Goal: Book appointment/travel/reservation

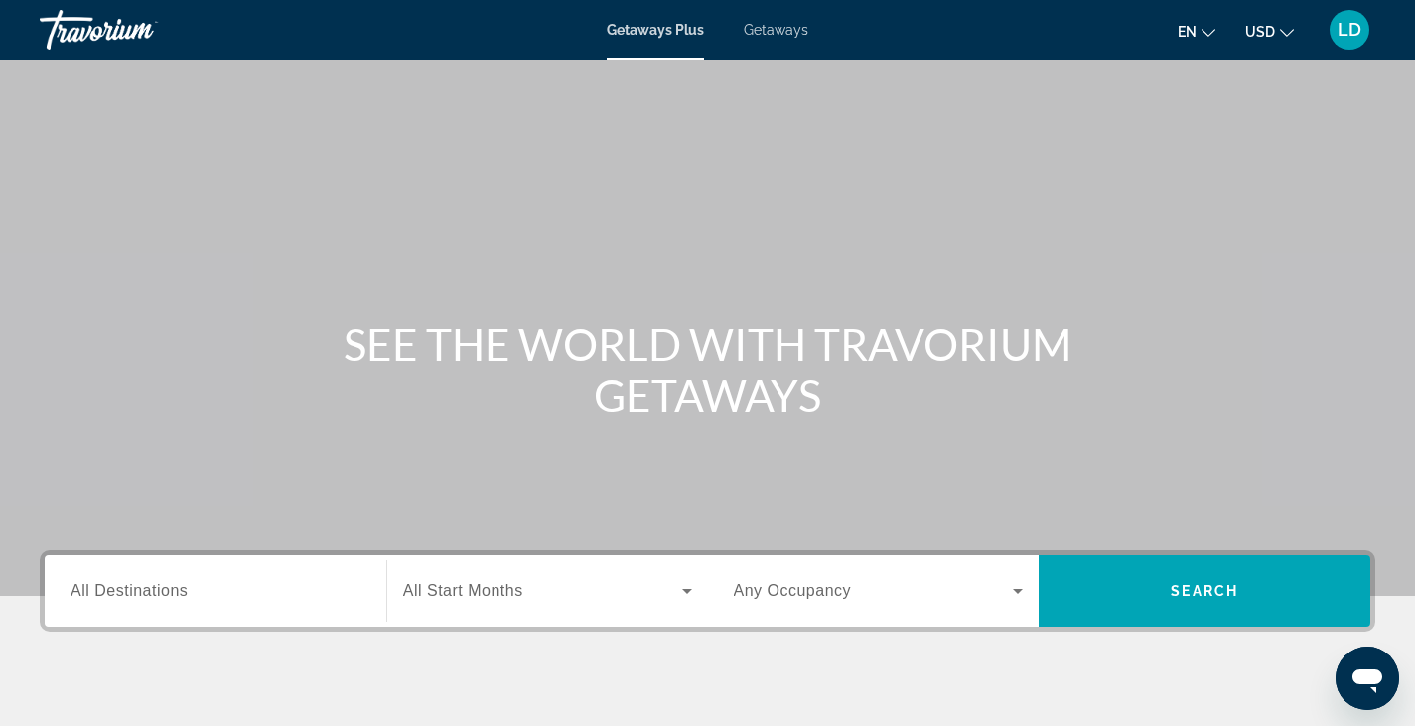
click at [763, 41] on div "Getaways Plus Getaways en English Español Français Italiano Português русский U…" at bounding box center [707, 30] width 1415 height 52
click at [766, 35] on span "Getaways" at bounding box center [776, 30] width 65 height 16
click at [199, 605] on div "Search widget" at bounding box center [216, 591] width 290 height 57
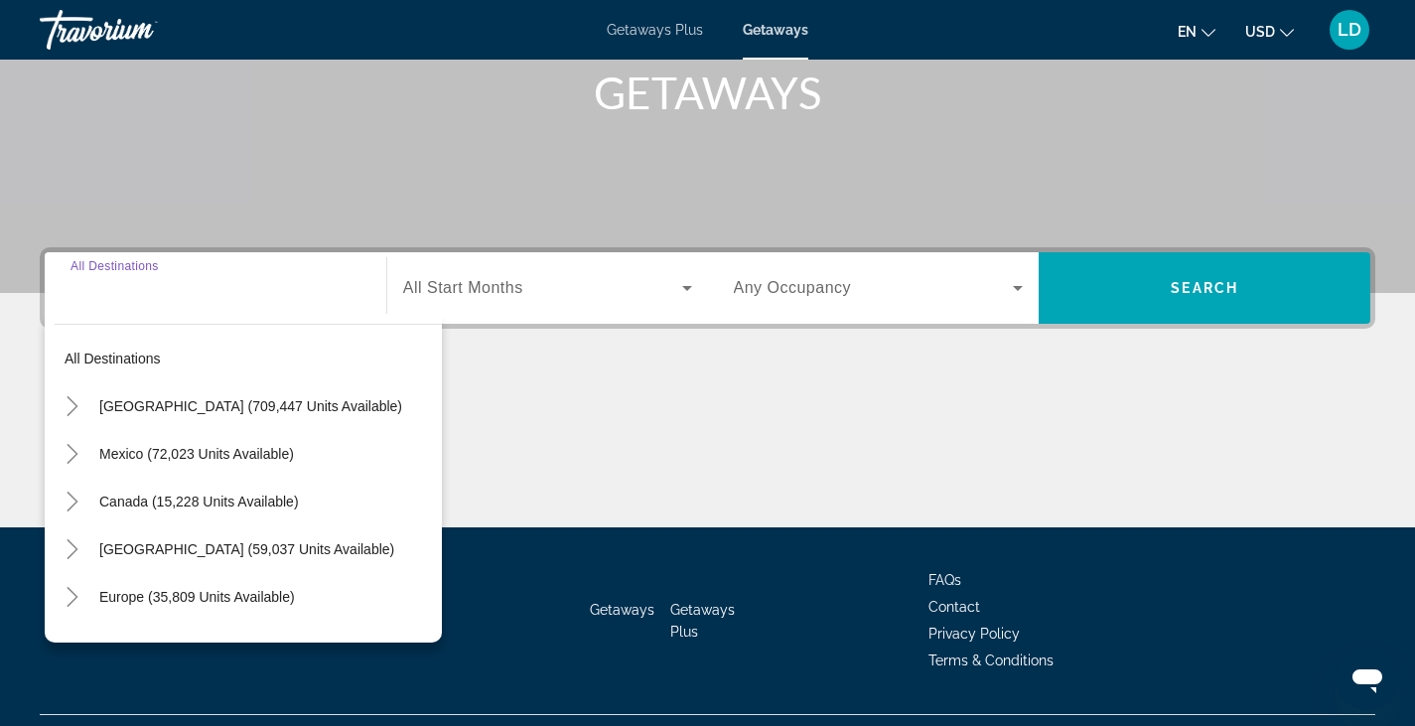
scroll to position [348, 0]
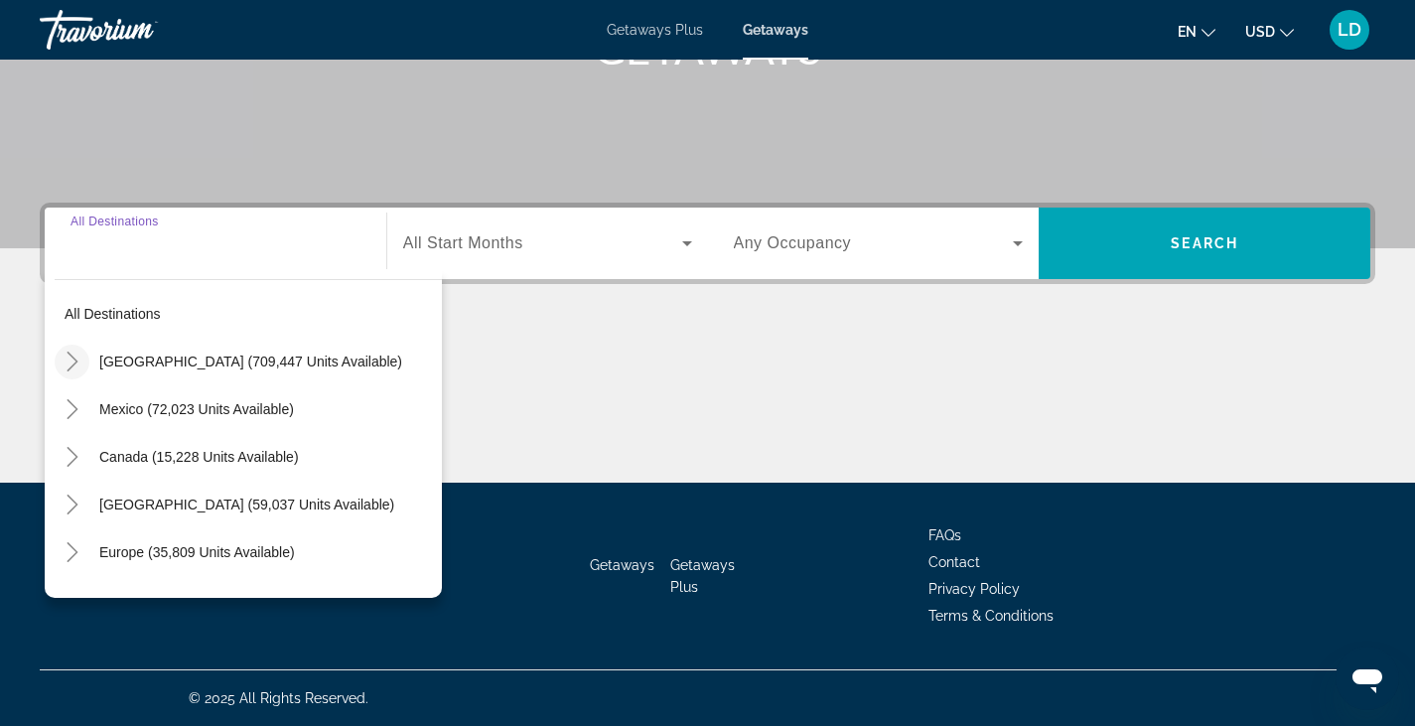
click at [69, 358] on icon "Toggle United States (709,447 units available)" at bounding box center [73, 362] width 20 height 20
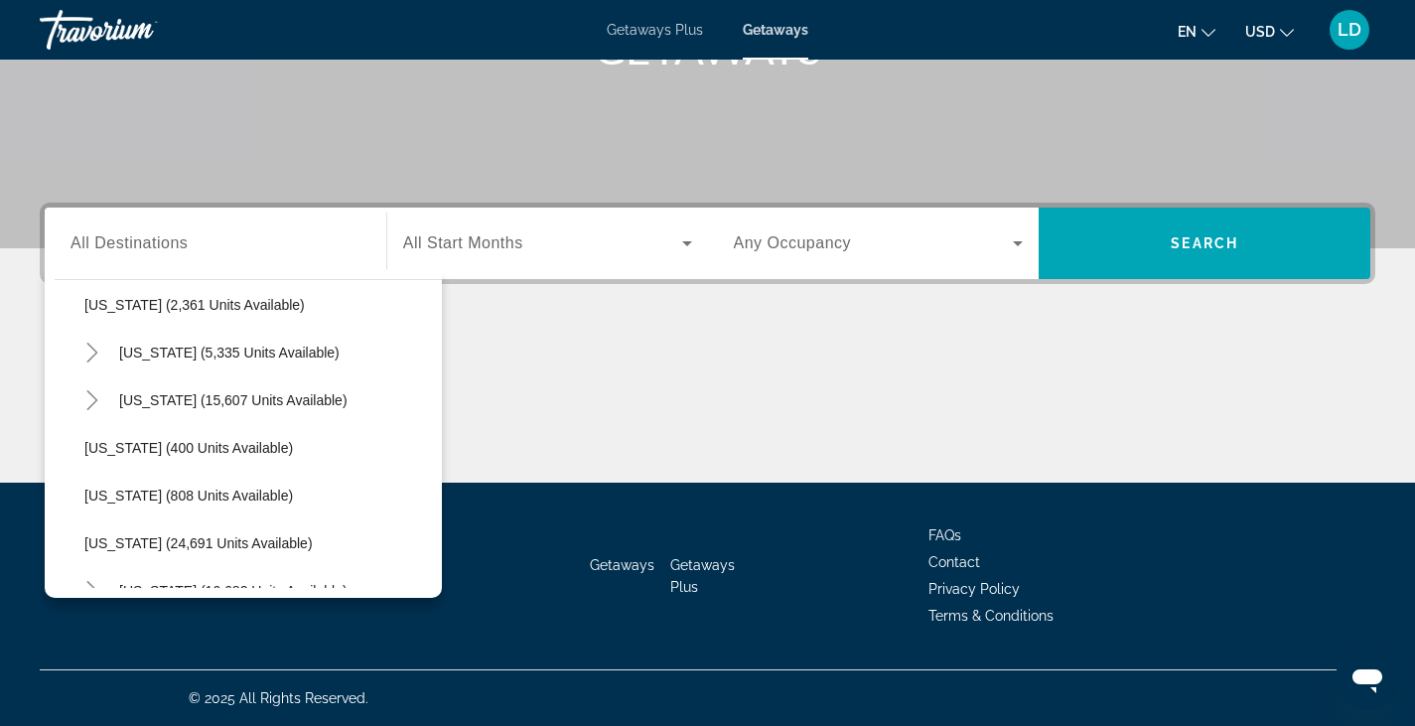
scroll to position [1349, 0]
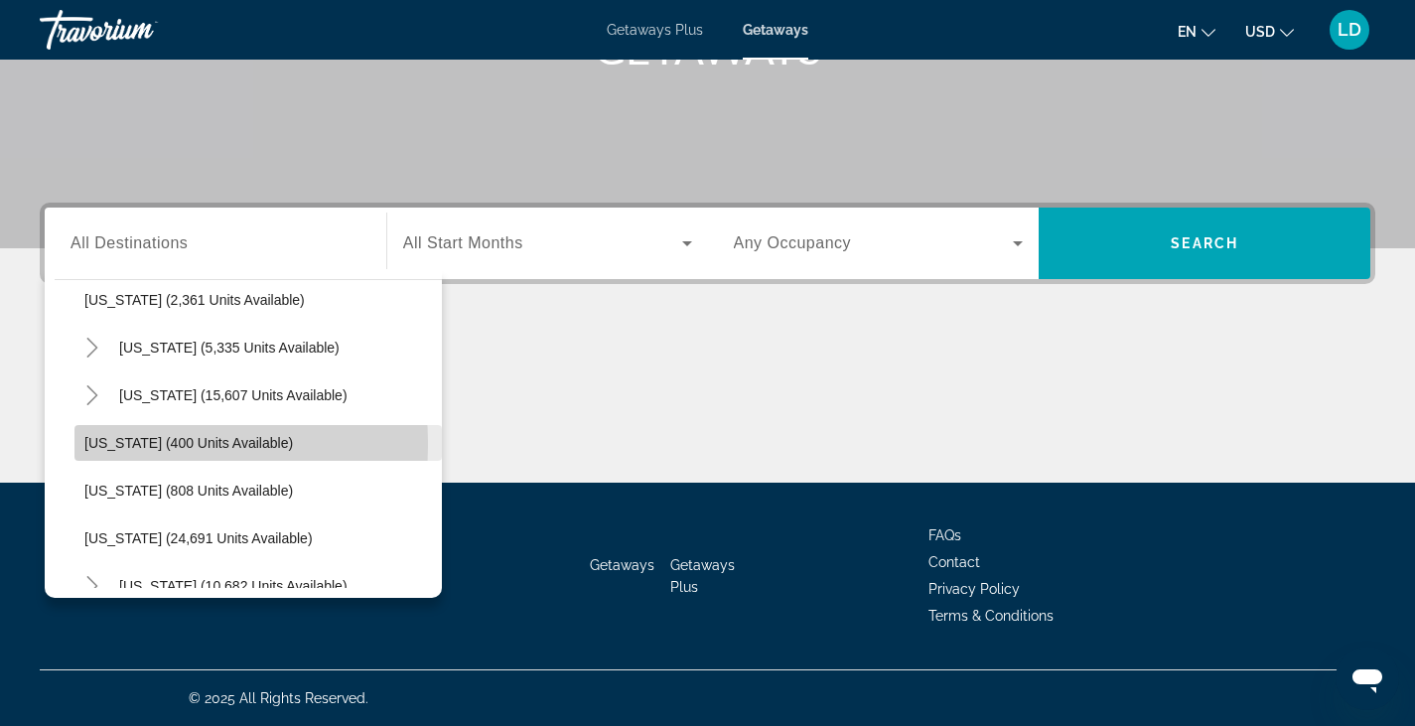
click at [109, 444] on span "[US_STATE] (400 units available)" at bounding box center [188, 443] width 209 height 16
type input "**********"
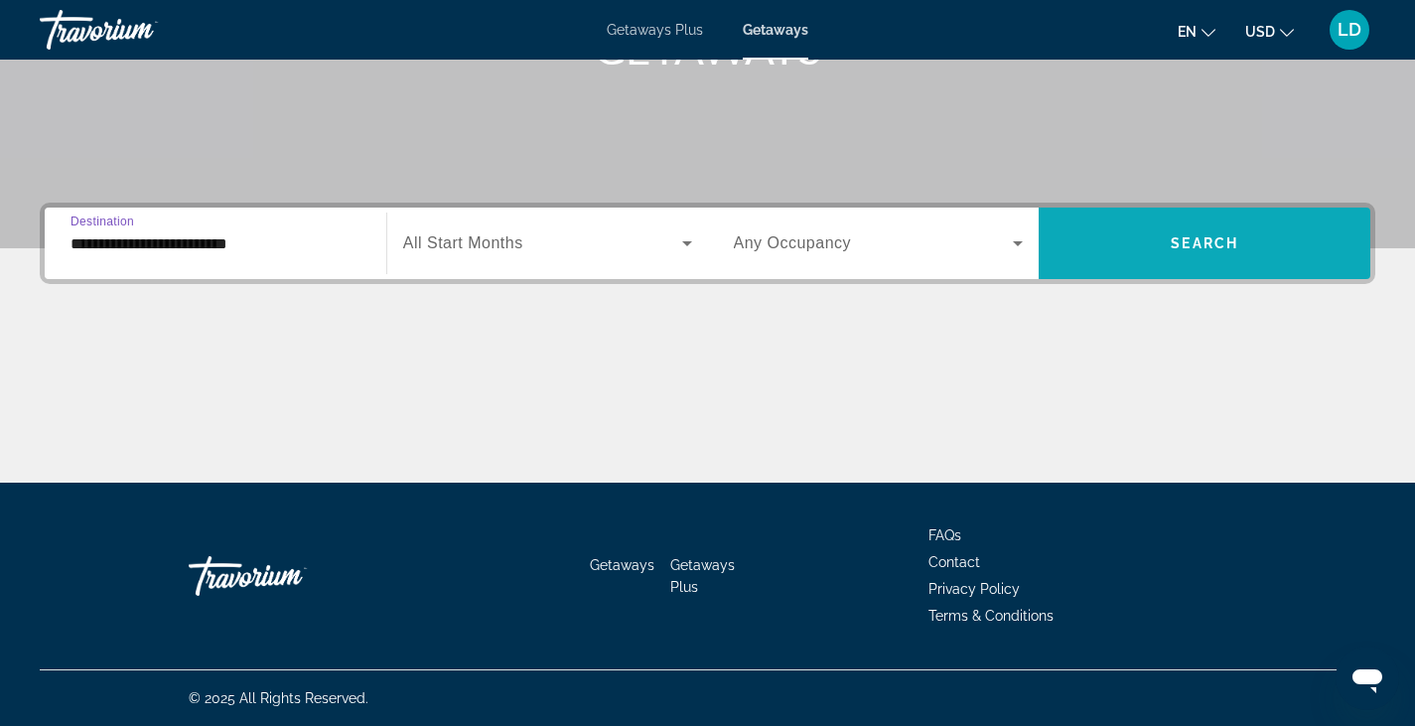
click at [1178, 253] on span "Search widget" at bounding box center [1205, 243] width 332 height 48
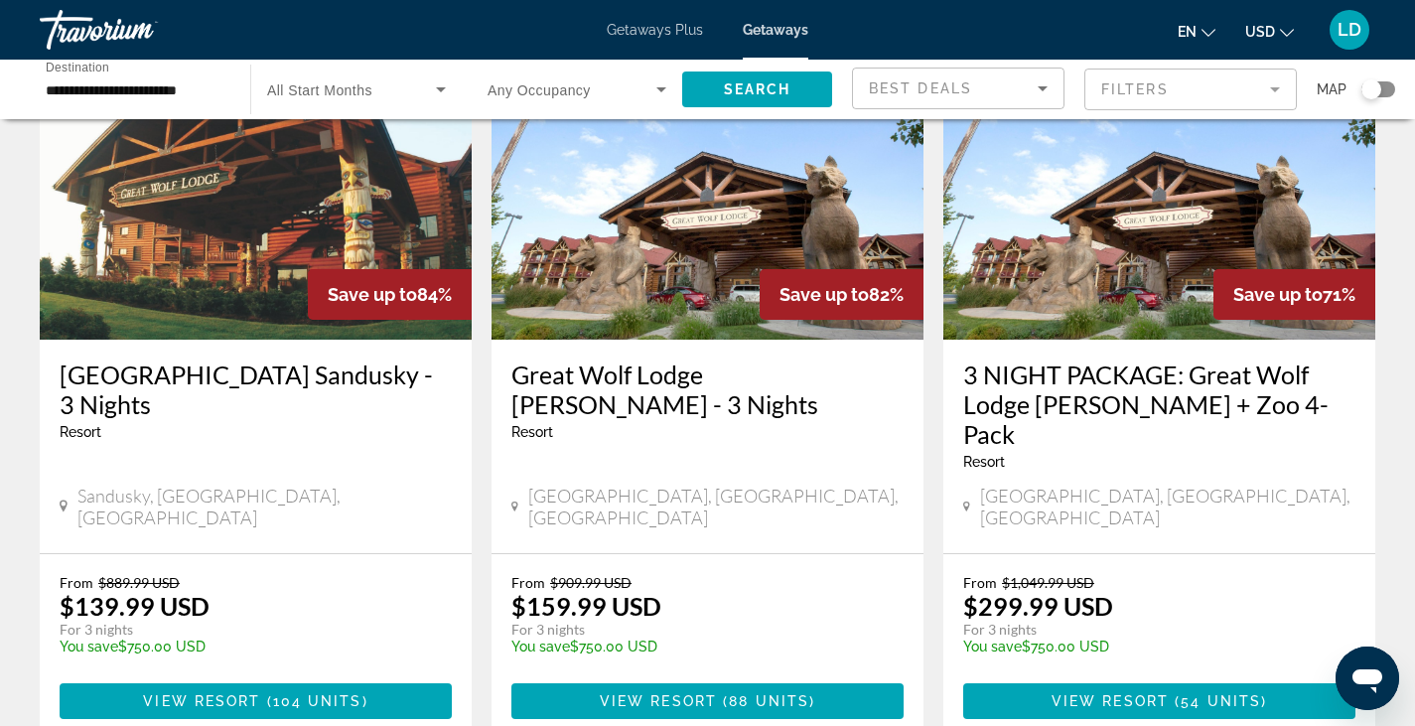
scroll to position [298, 0]
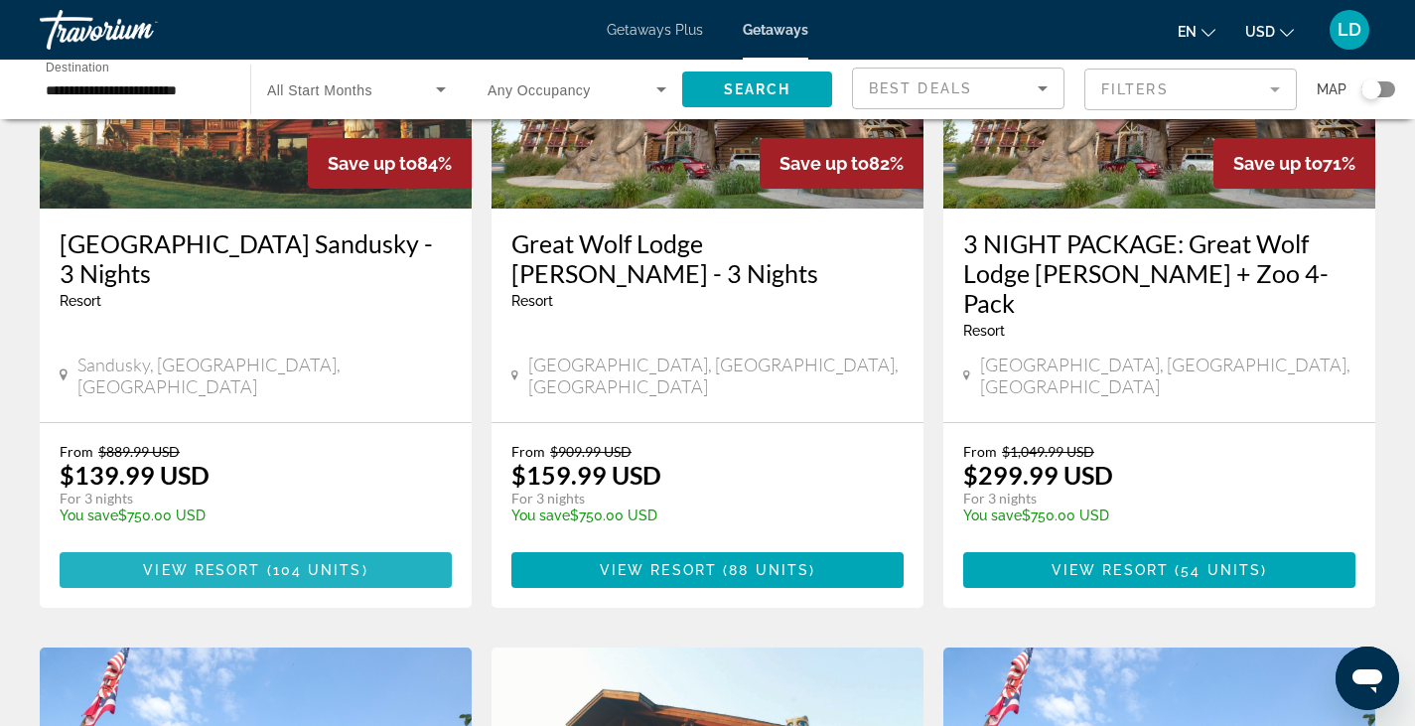
click at [250, 562] on span "View Resort" at bounding box center [201, 570] width 117 height 16
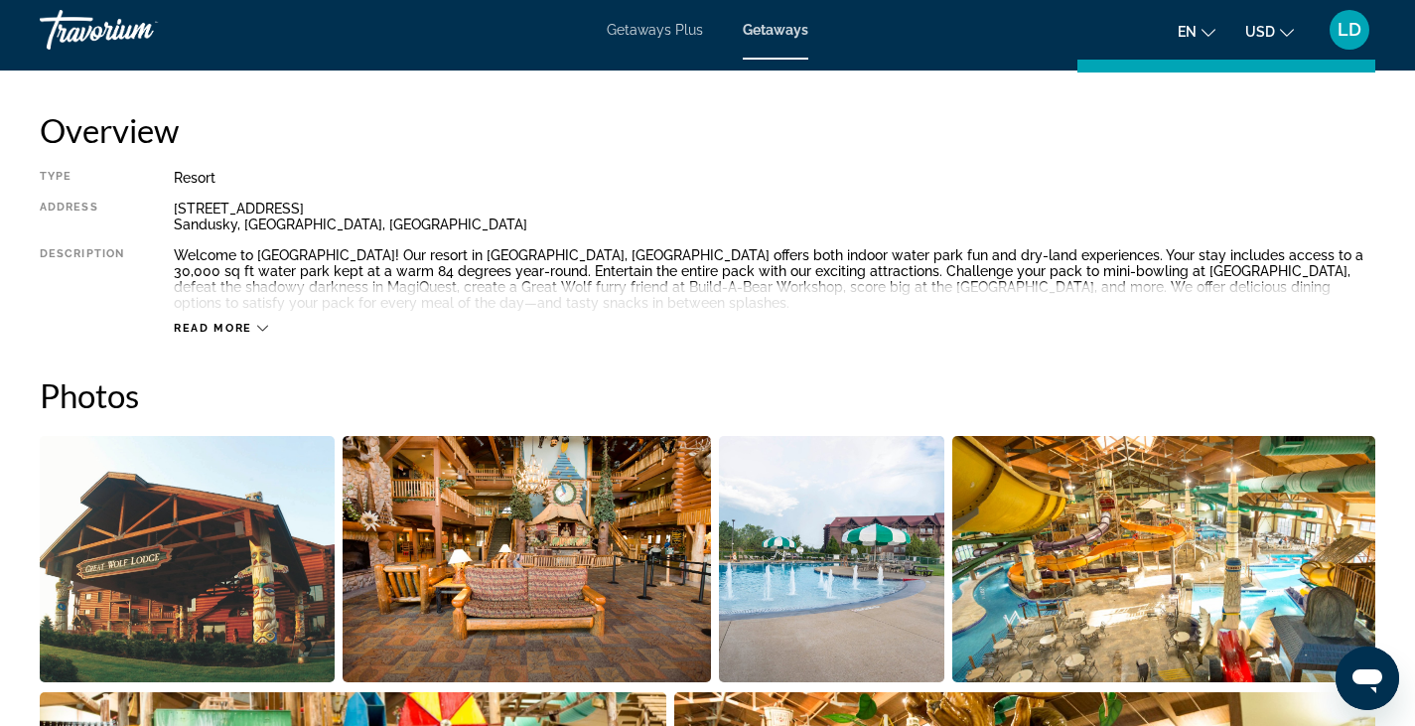
scroll to position [470, 0]
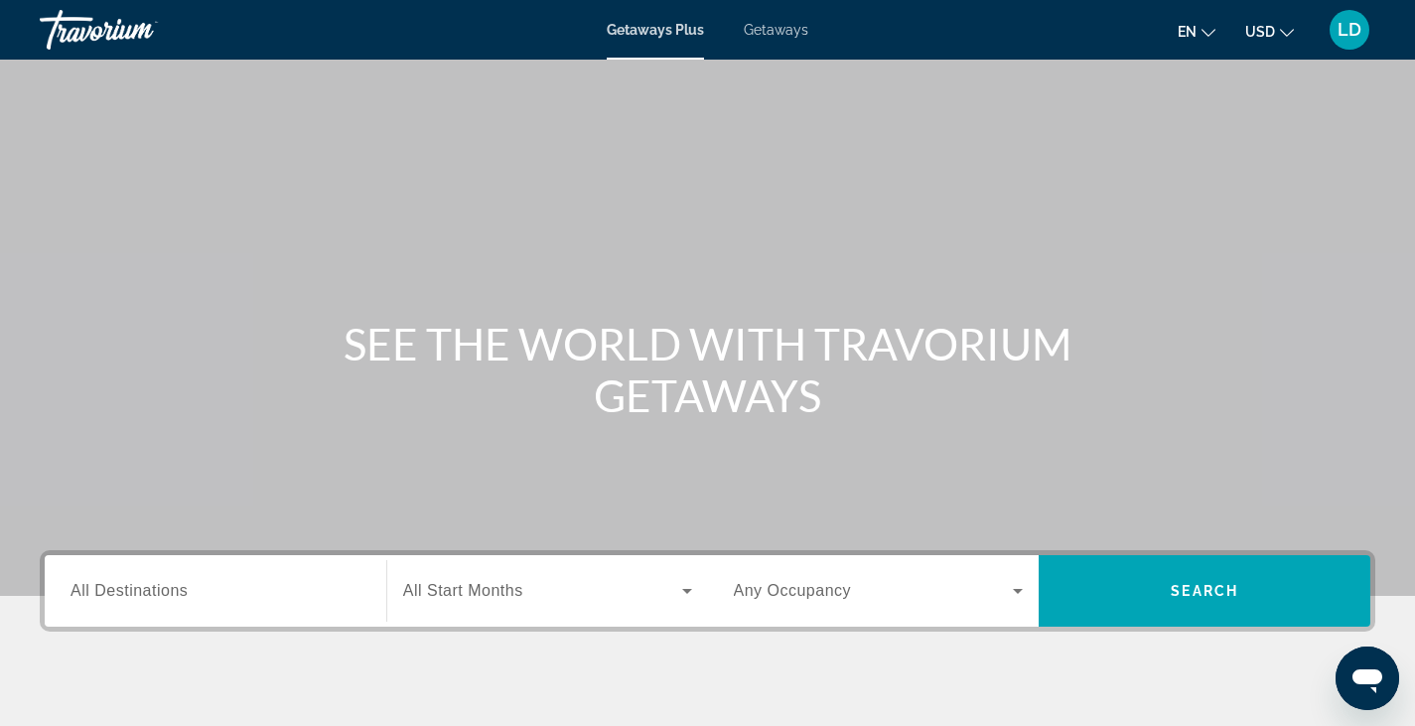
click at [785, 32] on span "Getaways" at bounding box center [776, 30] width 65 height 16
click at [633, 27] on span "Getaways Plus" at bounding box center [655, 30] width 96 height 16
click at [173, 587] on span "All Destinations" at bounding box center [129, 590] width 117 height 17
click at [173, 587] on input "Destination All Destinations" at bounding box center [216, 592] width 290 height 24
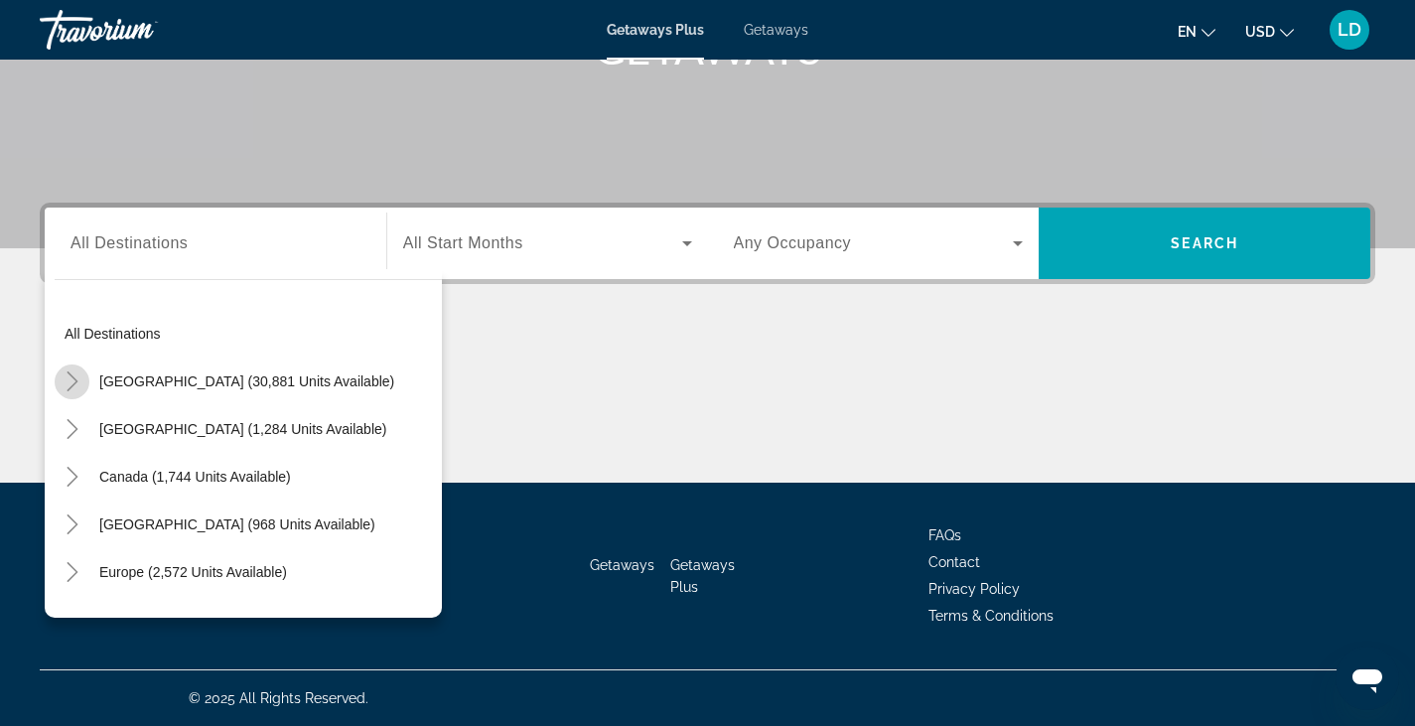
click at [73, 388] on icon "Toggle United States (30,881 units available)" at bounding box center [73, 381] width 20 height 20
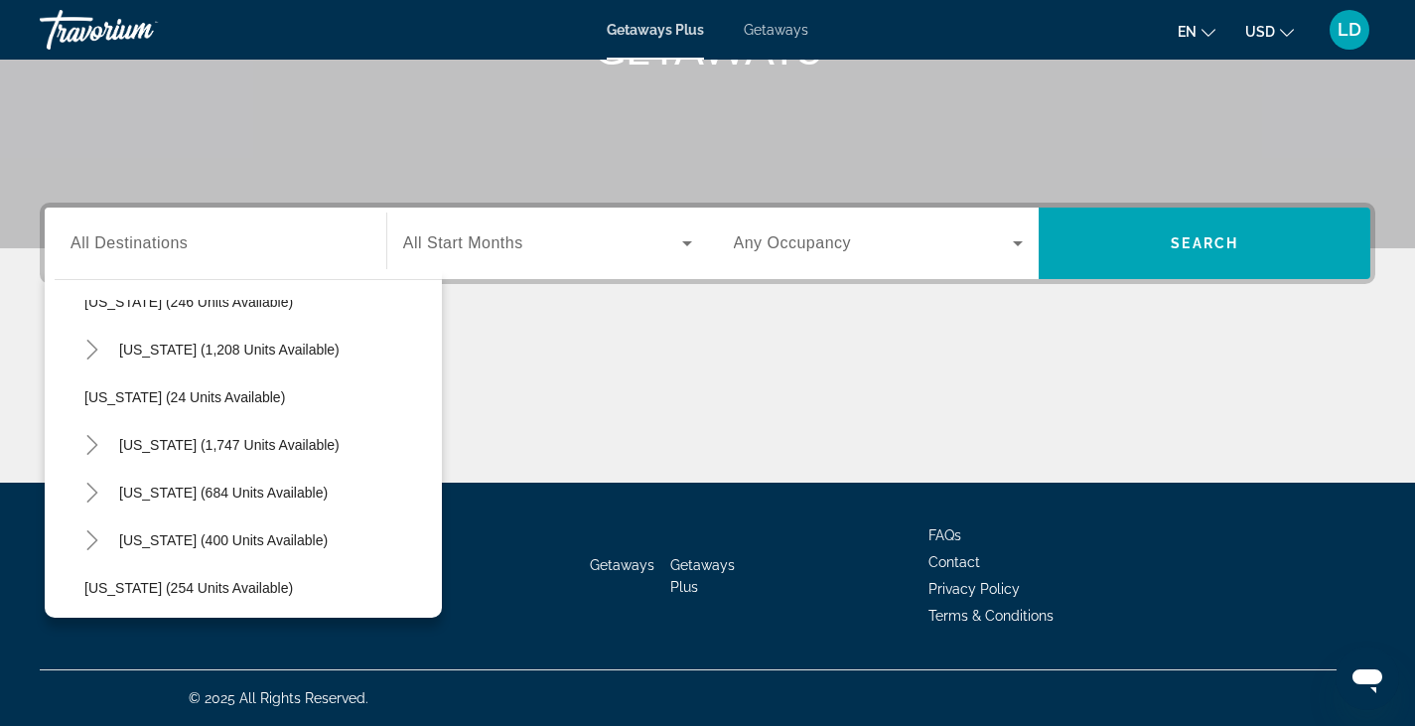
scroll to position [1249, 0]
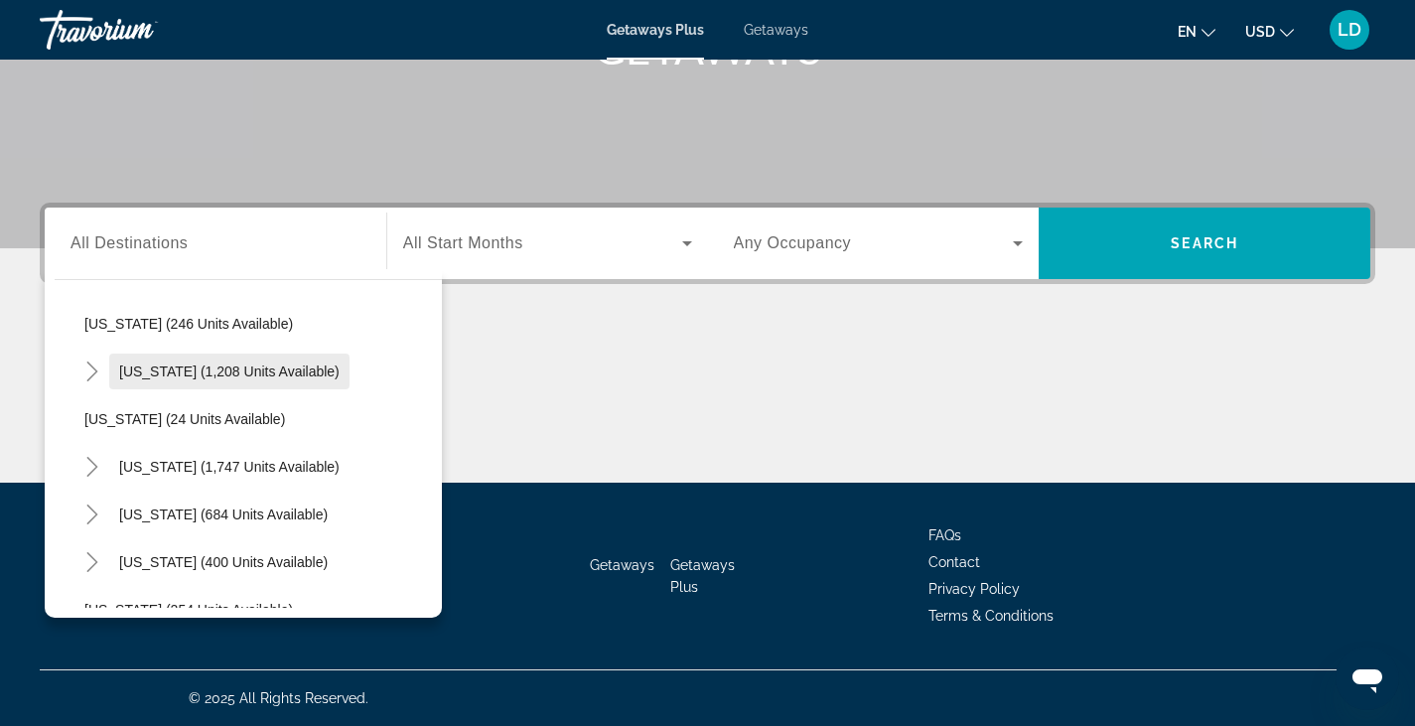
click at [162, 381] on span "Search widget" at bounding box center [229, 372] width 240 height 48
type input "**********"
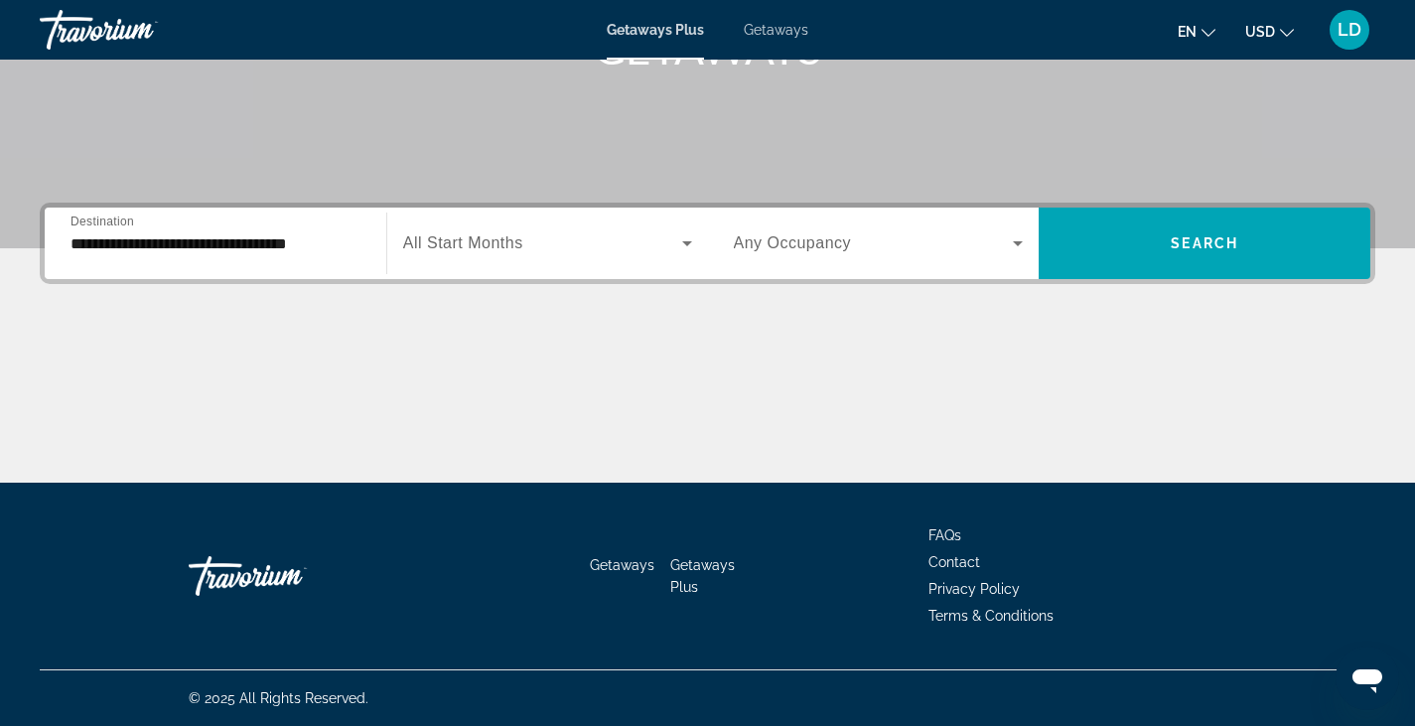
click at [464, 246] on span "All Start Months" at bounding box center [463, 242] width 120 height 17
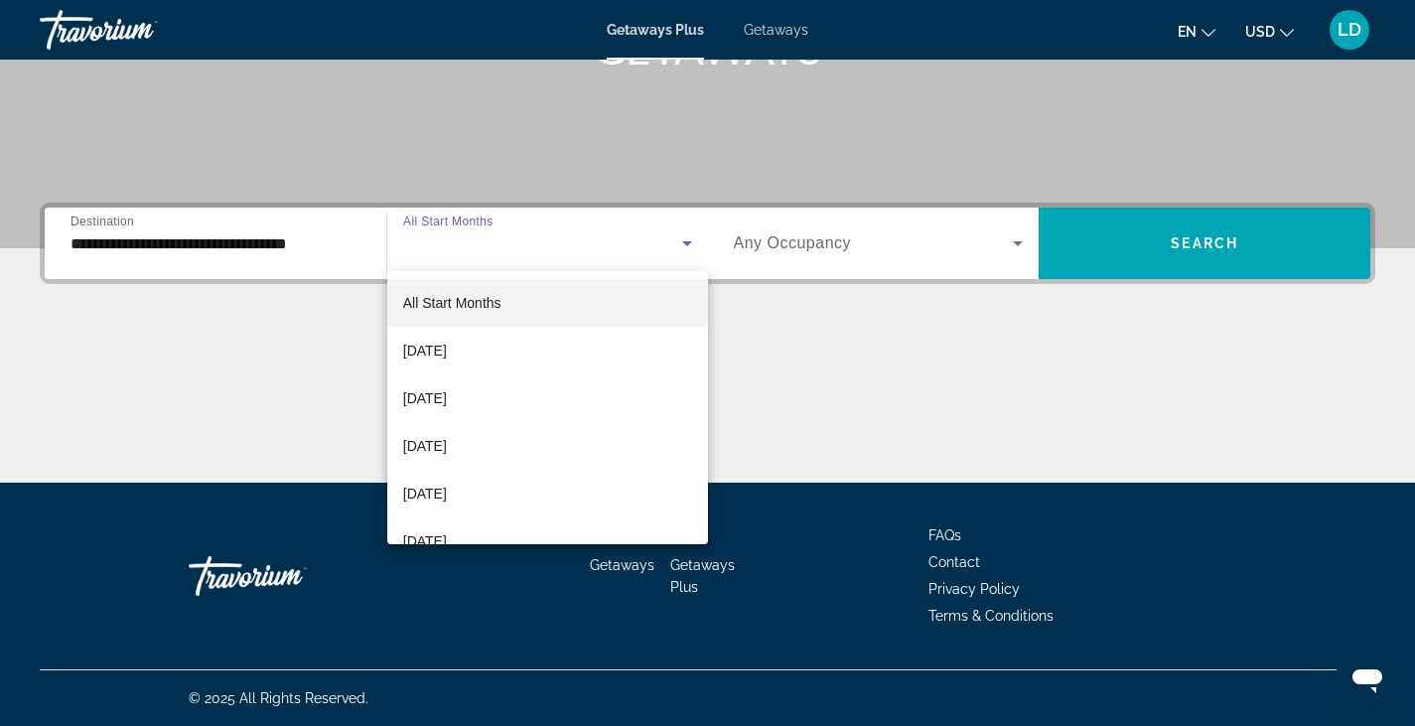
click at [1179, 255] on div at bounding box center [707, 363] width 1415 height 726
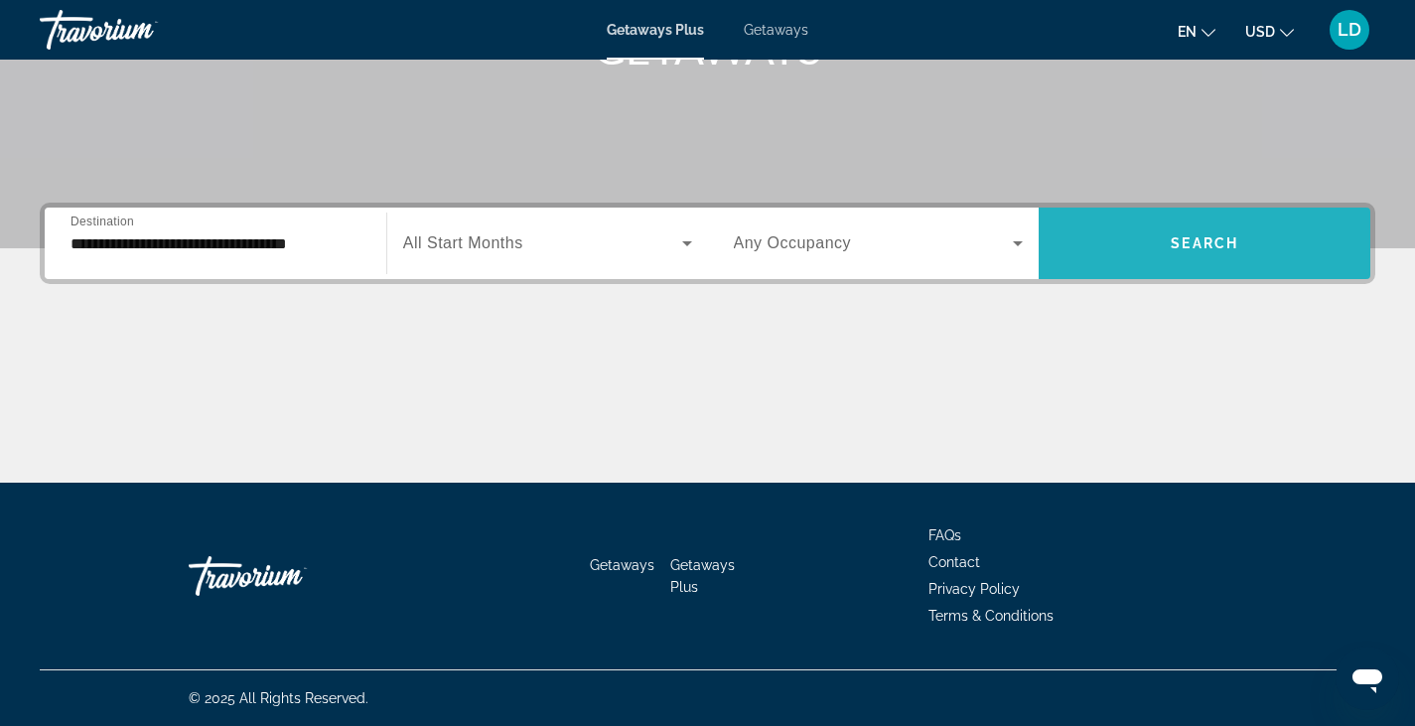
click at [1179, 250] on span "Search" at bounding box center [1205, 243] width 68 height 16
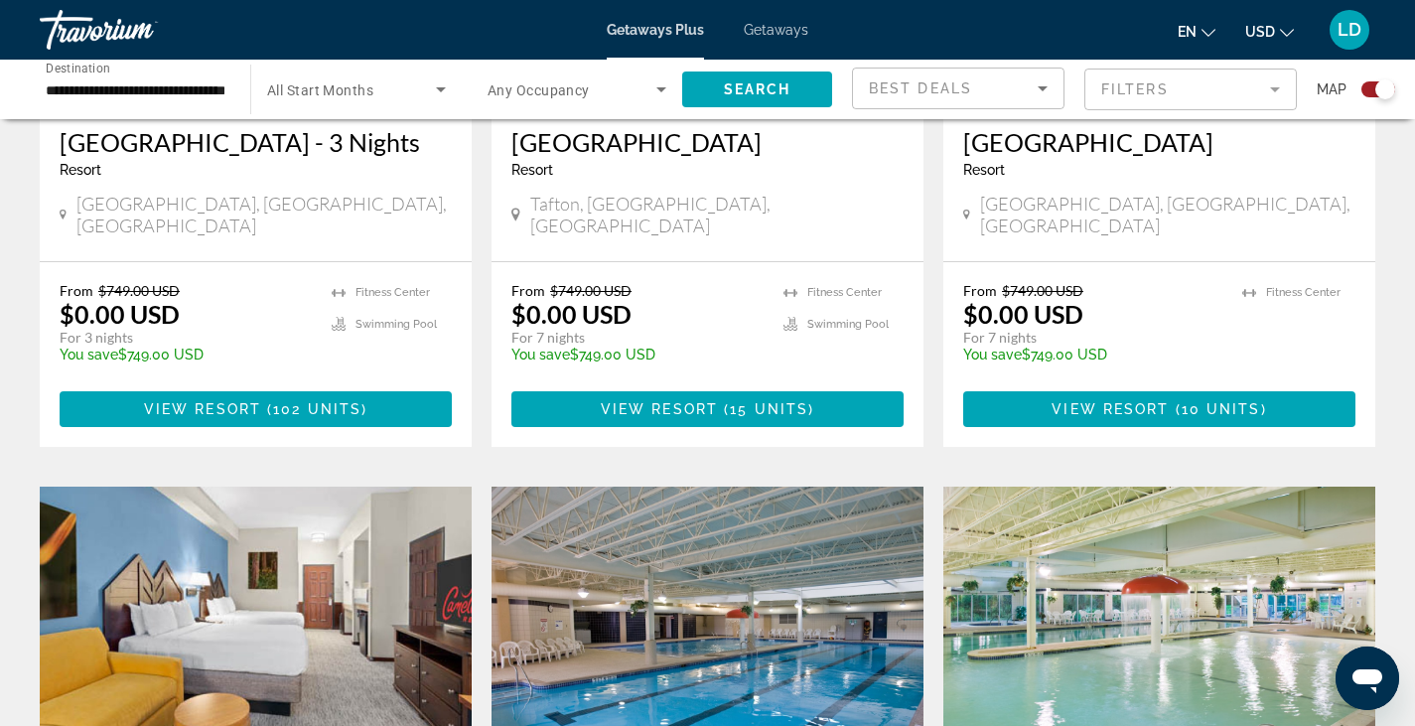
scroll to position [978, 0]
